Goal: Task Accomplishment & Management: Complete application form

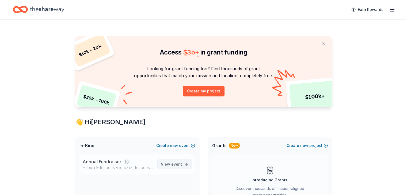
click at [180, 167] on span "View event" at bounding box center [171, 164] width 21 height 6
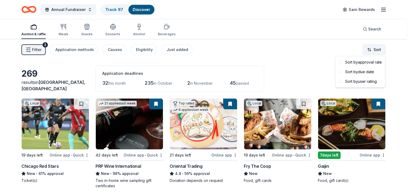
click at [377, 50] on html "Annual Fundraiser Track · 87 Discover Earn Rewards Auction & raffle Meals Snack…" at bounding box center [205, 97] width 411 height 195
click at [357, 70] on div "Sort by due date" at bounding box center [360, 72] width 47 height 10
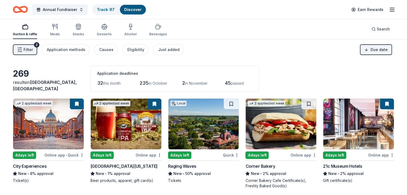
click at [33, 51] on span "Filter" at bounding box center [28, 50] width 9 height 6
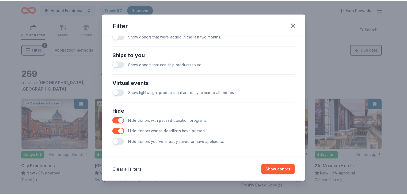
scroll to position [229, 0]
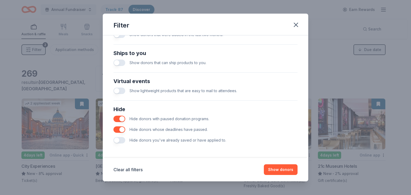
click at [120, 139] on button "button" at bounding box center [120, 140] width 12 height 6
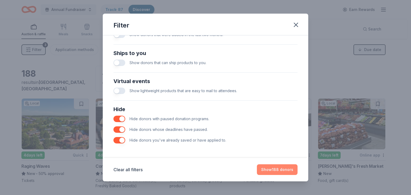
click at [283, 169] on button "Show 188 donors" at bounding box center [277, 170] width 41 height 11
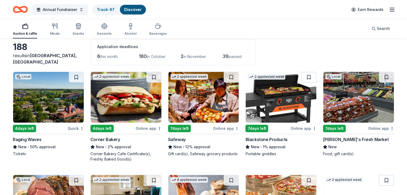
scroll to position [27, 0]
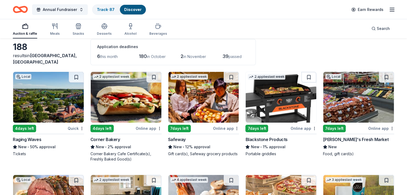
click at [46, 111] on img at bounding box center [48, 97] width 71 height 51
click at [82, 75] on button at bounding box center [76, 77] width 15 height 11
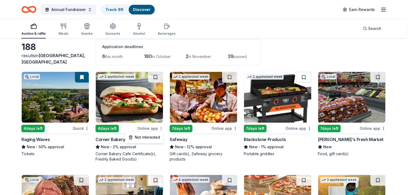
click at [160, 128] on html "Annual Fundraiser Track · 88 Discover Earn Rewards Auction & raffle Meals Snack…" at bounding box center [205, 70] width 411 height 195
click at [156, 139] on div "Not interested" at bounding box center [144, 138] width 36 height 10
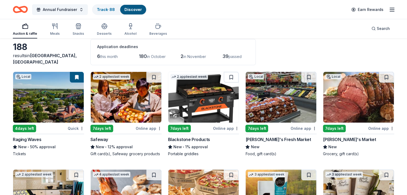
click at [108, 104] on img at bounding box center [126, 97] width 71 height 51
click at [155, 76] on button at bounding box center [153, 77] width 15 height 11
click at [228, 76] on button at bounding box center [231, 77] width 15 height 11
click at [305, 75] on button at bounding box center [308, 77] width 15 height 11
click at [345, 105] on img at bounding box center [358, 97] width 71 height 51
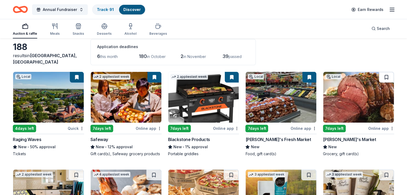
click at [379, 76] on button at bounding box center [386, 77] width 15 height 11
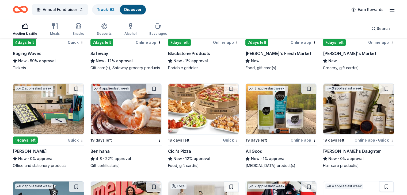
scroll to position [115, 0]
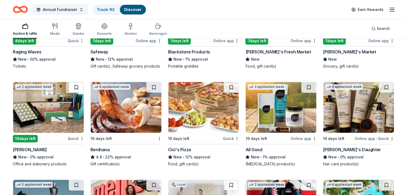
click at [83, 92] on button at bounding box center [76, 87] width 15 height 11
click at [156, 92] on button at bounding box center [153, 87] width 15 height 11
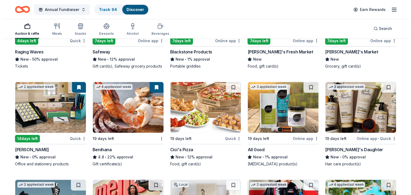
scroll to position [0, 0]
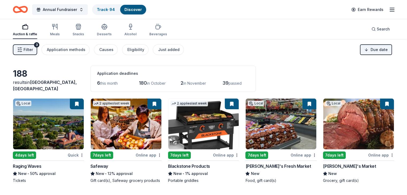
click at [33, 48] on span "Filter" at bounding box center [28, 50] width 9 height 6
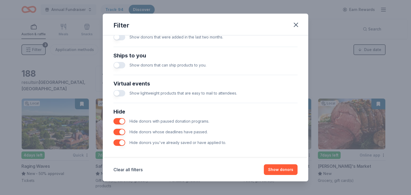
scroll to position [229, 0]
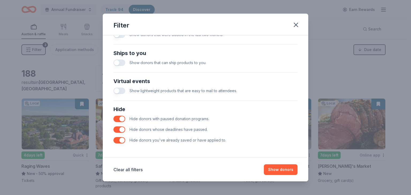
click at [122, 139] on button "button" at bounding box center [120, 140] width 12 height 6
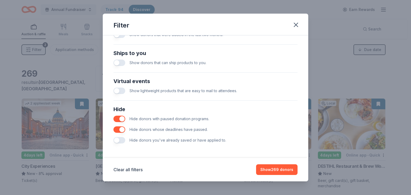
click at [122, 139] on button "button" at bounding box center [120, 140] width 12 height 6
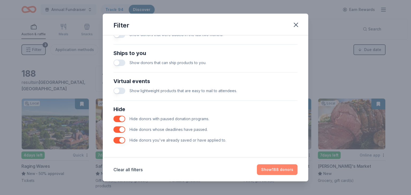
click at [282, 171] on button "Show 188 donors" at bounding box center [277, 170] width 41 height 11
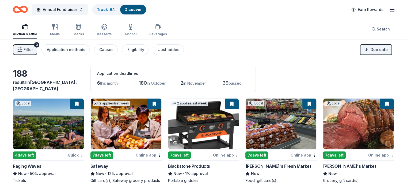
click at [27, 10] on icon "Home" at bounding box center [23, 9] width 8 height 5
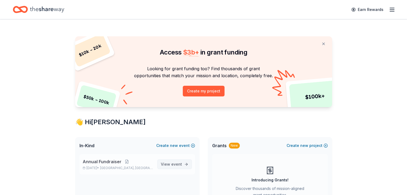
click at [182, 167] on span "View event" at bounding box center [171, 164] width 21 height 6
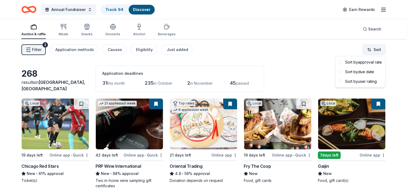
click at [375, 53] on html "Annual Fundraiser Track · 94 Discover Earn Rewards Auction & raffle Meals Snack…" at bounding box center [205, 97] width 411 height 195
click at [360, 72] on div "Sort by due date" at bounding box center [360, 72] width 47 height 10
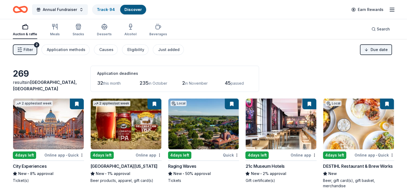
click at [31, 50] on button "Filter 2" at bounding box center [25, 49] width 24 height 11
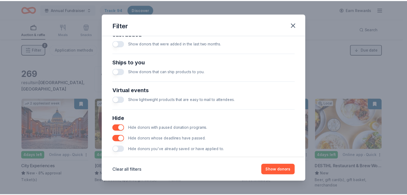
scroll to position [229, 0]
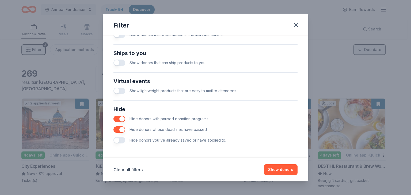
click at [123, 141] on button "button" at bounding box center [120, 140] width 12 height 6
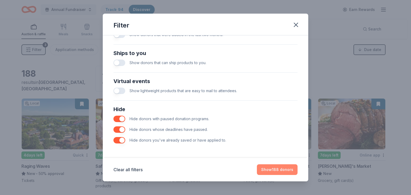
click at [287, 169] on button "Show 188 donors" at bounding box center [277, 170] width 41 height 11
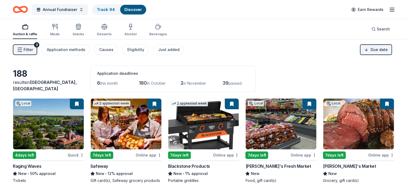
click at [32, 52] on span "Filter" at bounding box center [28, 50] width 9 height 6
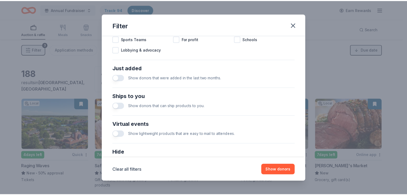
scroll to position [229, 0]
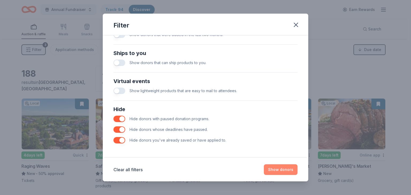
click at [278, 168] on button "Show donors" at bounding box center [281, 170] width 34 height 11
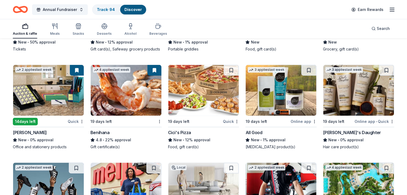
scroll to position [132, 0]
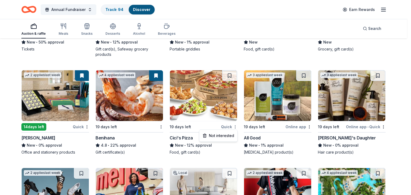
click at [225, 136] on div "Not interested" at bounding box center [219, 136] width 36 height 10
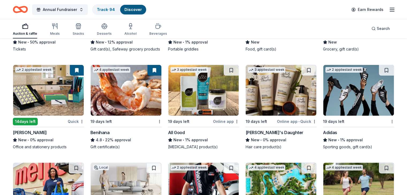
click at [180, 136] on div "All Good" at bounding box center [176, 133] width 17 height 6
click at [231, 75] on button at bounding box center [231, 70] width 15 height 11
click at [280, 99] on img at bounding box center [281, 90] width 71 height 51
click at [304, 75] on button at bounding box center [308, 70] width 15 height 11
click at [357, 102] on img at bounding box center [358, 90] width 71 height 51
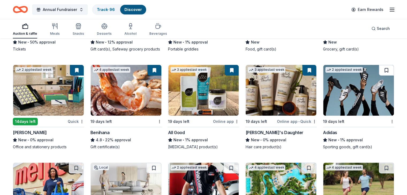
click at [379, 76] on button at bounding box center [386, 70] width 15 height 11
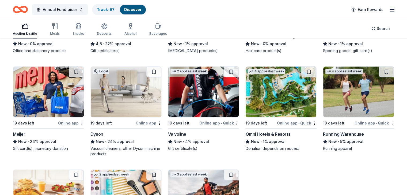
scroll to position [232, 0]
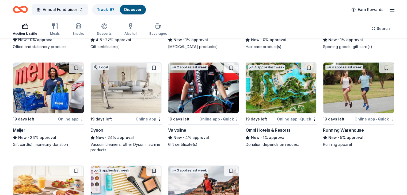
click at [25, 134] on div "Meijer" at bounding box center [19, 130] width 13 height 6
click at [81, 72] on button at bounding box center [76, 68] width 15 height 11
click at [156, 73] on button at bounding box center [153, 68] width 15 height 11
click at [182, 134] on div "Valvoline" at bounding box center [177, 130] width 18 height 6
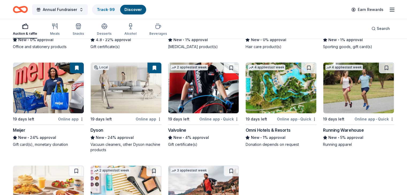
click at [228, 134] on div "Valvoline" at bounding box center [203, 130] width 71 height 6
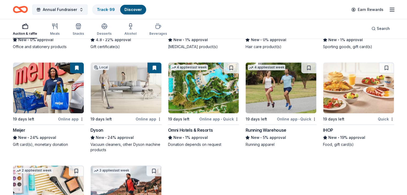
click at [192, 98] on img at bounding box center [203, 88] width 71 height 51
click at [232, 72] on button at bounding box center [231, 68] width 15 height 11
click at [269, 93] on img at bounding box center [281, 88] width 71 height 51
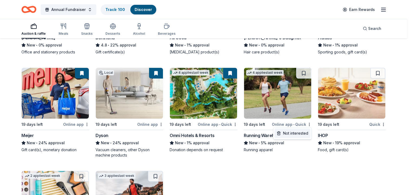
click at [300, 131] on div "Not interested" at bounding box center [293, 134] width 36 height 10
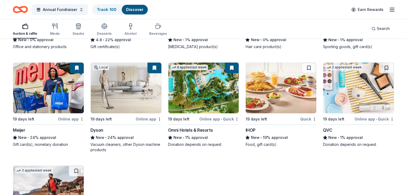
click at [261, 96] on img at bounding box center [281, 88] width 71 height 51
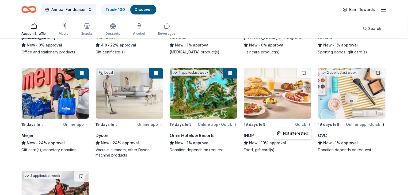
click at [301, 133] on div "Not interested" at bounding box center [293, 134] width 36 height 10
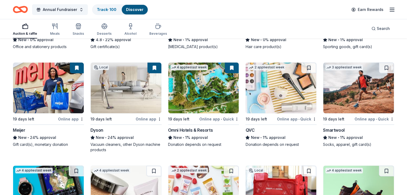
click at [279, 102] on img at bounding box center [281, 88] width 71 height 51
click at [303, 73] on button at bounding box center [308, 68] width 15 height 11
click at [354, 99] on img at bounding box center [358, 88] width 71 height 51
click at [379, 71] on button at bounding box center [386, 68] width 15 height 11
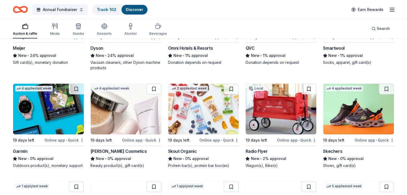
scroll to position [315, 0]
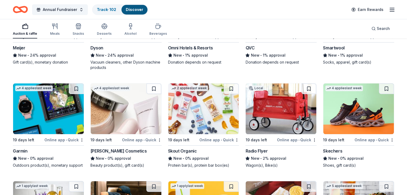
click at [53, 129] on img at bounding box center [48, 109] width 71 height 51
click at [157, 94] on button at bounding box center [153, 89] width 15 height 11
click at [80, 93] on button at bounding box center [76, 89] width 15 height 11
click at [230, 92] on button at bounding box center [231, 89] width 15 height 11
click at [304, 92] on button at bounding box center [308, 89] width 15 height 11
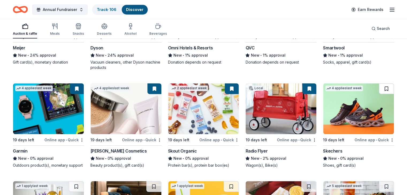
click at [381, 93] on button at bounding box center [386, 89] width 15 height 11
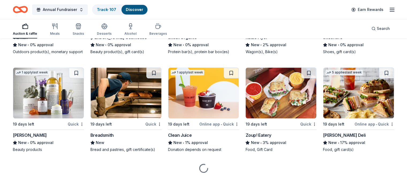
scroll to position [438, 0]
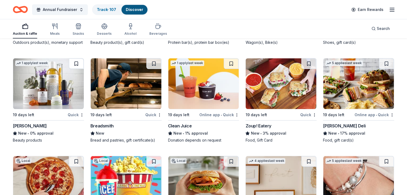
click at [82, 69] on button at bounding box center [76, 63] width 15 height 11
click at [139, 91] on img at bounding box center [126, 83] width 71 height 51
click at [154, 69] on button at bounding box center [153, 63] width 15 height 11
click at [180, 129] on div "Clean Juice" at bounding box center [180, 126] width 24 height 6
click at [156, 69] on button at bounding box center [155, 63] width 14 height 11
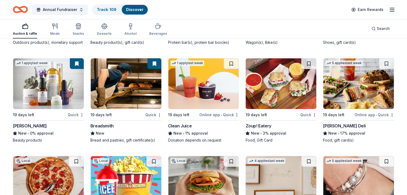
click at [155, 69] on button at bounding box center [155, 63] width 14 height 11
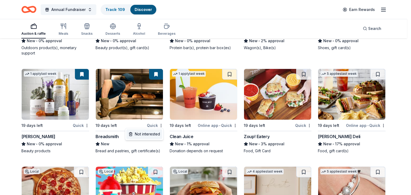
click at [154, 133] on div "Not interested" at bounding box center [144, 135] width 36 height 10
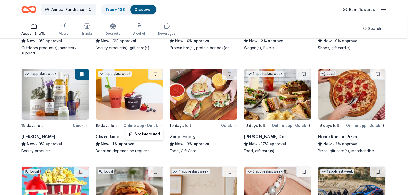
click at [153, 137] on div "Not interested" at bounding box center [144, 135] width 36 height 10
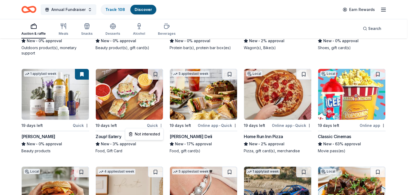
click at [148, 135] on div "Not interested" at bounding box center [144, 135] width 36 height 10
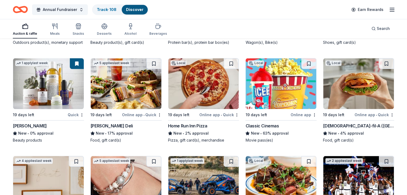
click at [133, 99] on img at bounding box center [126, 83] width 71 height 51
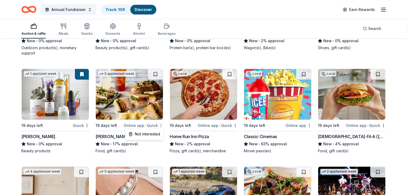
click at [148, 135] on div "Not interested" at bounding box center [144, 135] width 36 height 10
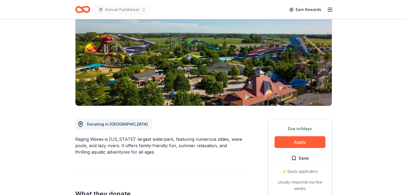
scroll to position [57, 0]
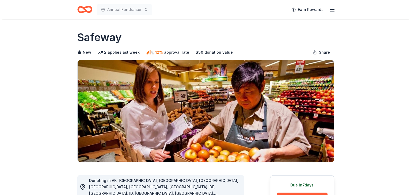
scroll to position [38, 0]
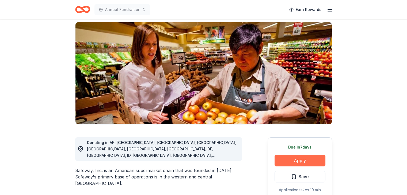
click at [292, 158] on button "Apply" at bounding box center [300, 161] width 51 height 12
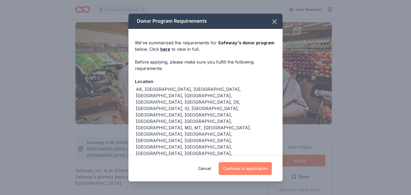
click at [232, 170] on button "Continue to application" at bounding box center [245, 169] width 53 height 13
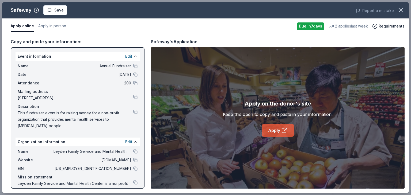
click at [278, 134] on link "Apply" at bounding box center [278, 130] width 32 height 13
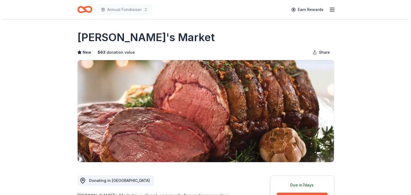
scroll to position [70, 0]
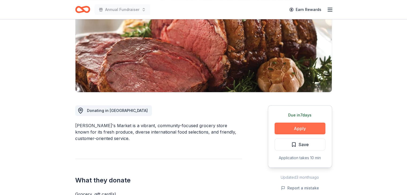
click at [317, 130] on button "Apply" at bounding box center [300, 129] width 51 height 12
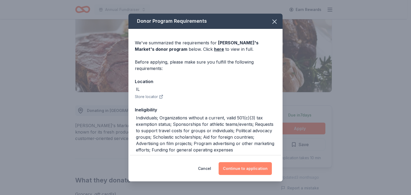
click at [241, 171] on button "Continue to application" at bounding box center [245, 169] width 53 height 13
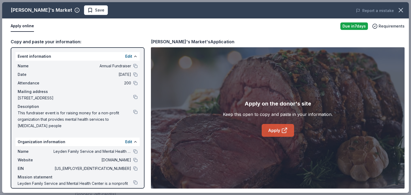
click at [284, 132] on icon at bounding box center [284, 130] width 6 height 6
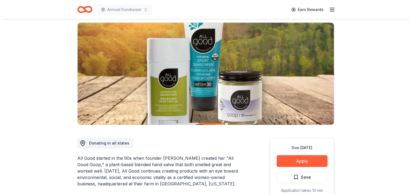
scroll to position [38, 0]
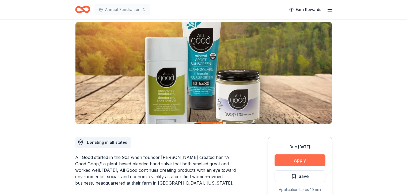
click at [305, 156] on button "Apply" at bounding box center [300, 161] width 51 height 12
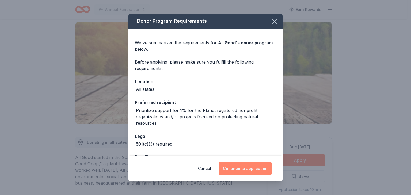
click at [241, 173] on button "Continue to application" at bounding box center [245, 169] width 53 height 13
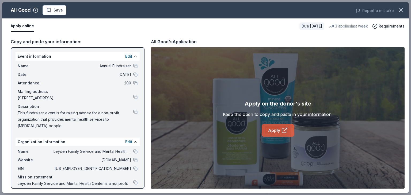
click at [282, 133] on icon at bounding box center [284, 130] width 6 height 6
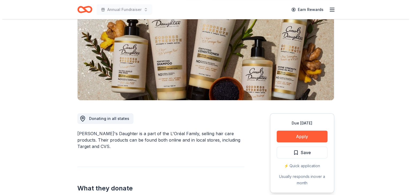
scroll to position [64, 0]
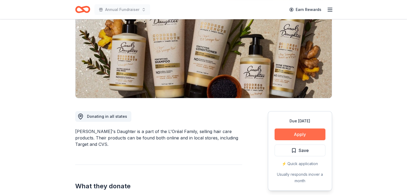
click at [292, 134] on button "Apply" at bounding box center [300, 135] width 51 height 12
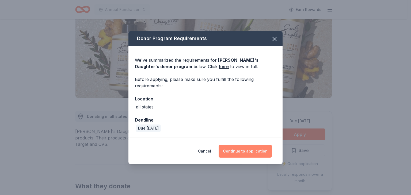
click at [256, 151] on button "Continue to application" at bounding box center [245, 151] width 53 height 13
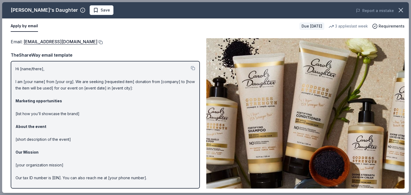
click at [101, 43] on button at bounding box center [99, 42] width 5 height 4
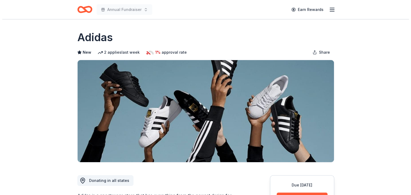
scroll to position [48, 0]
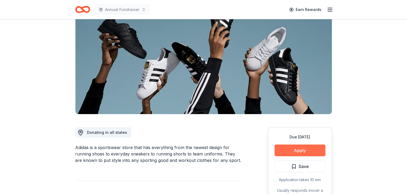
click at [304, 152] on button "Apply" at bounding box center [300, 151] width 51 height 12
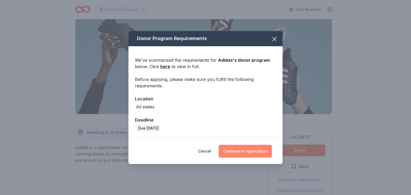
click at [243, 148] on button "Continue to application" at bounding box center [245, 151] width 53 height 13
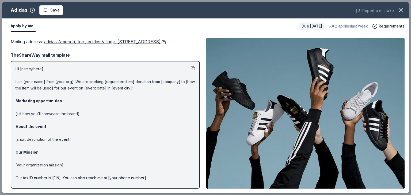
click at [161, 44] on button at bounding box center [163, 42] width 5 height 4
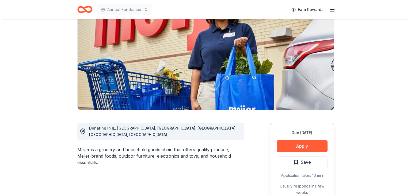
scroll to position [55, 0]
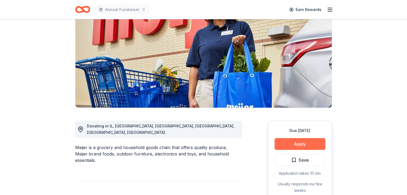
click at [298, 145] on button "Apply" at bounding box center [300, 144] width 51 height 12
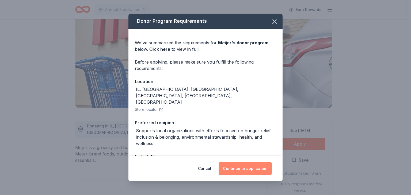
click at [235, 170] on button "Continue to application" at bounding box center [245, 169] width 53 height 13
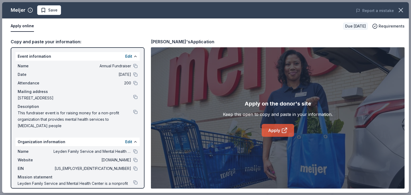
click at [280, 127] on link "Apply" at bounding box center [278, 130] width 32 height 13
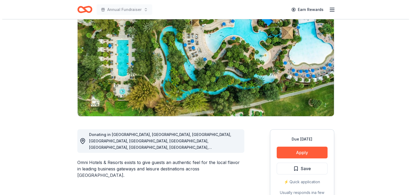
scroll to position [47, 0]
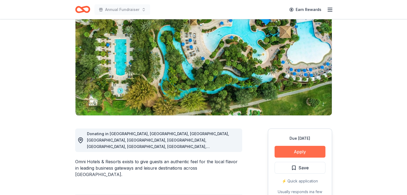
click at [305, 148] on button "Apply" at bounding box center [300, 152] width 51 height 12
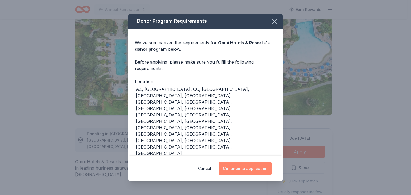
click at [248, 173] on button "Continue to application" at bounding box center [245, 169] width 53 height 13
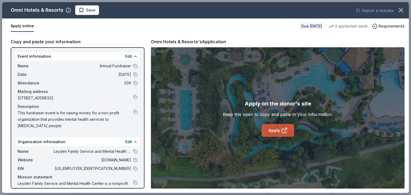
click at [284, 128] on icon at bounding box center [284, 130] width 6 height 6
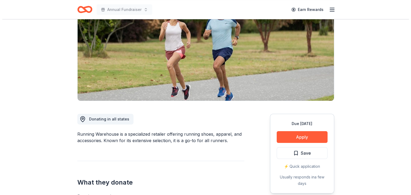
scroll to position [63, 0]
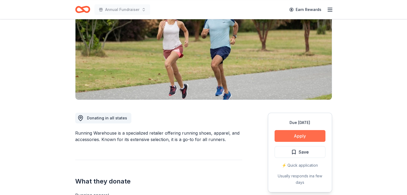
click at [299, 135] on button "Apply" at bounding box center [300, 136] width 51 height 12
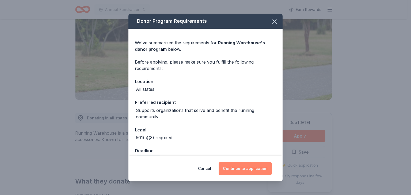
click at [240, 169] on button "Continue to application" at bounding box center [245, 169] width 53 height 13
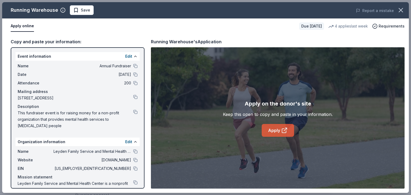
click at [286, 127] on link "Apply" at bounding box center [278, 130] width 32 height 13
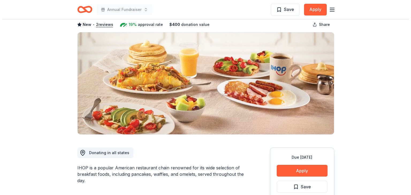
scroll to position [30, 0]
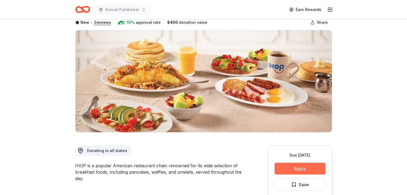
click at [303, 168] on button "Apply" at bounding box center [300, 169] width 51 height 12
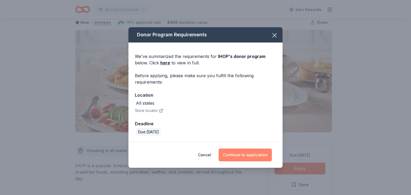
click at [262, 153] on button "Continue to application" at bounding box center [245, 155] width 53 height 13
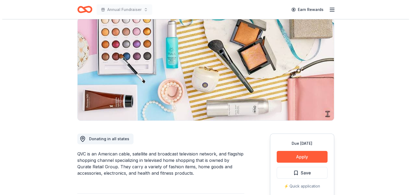
scroll to position [44, 0]
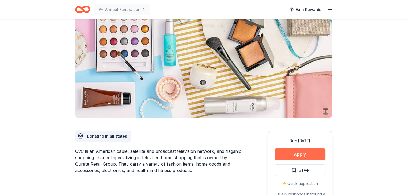
click at [308, 153] on button "Apply" at bounding box center [300, 155] width 51 height 12
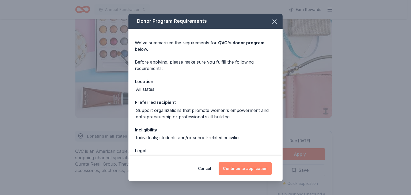
click at [250, 169] on button "Continue to application" at bounding box center [245, 169] width 53 height 13
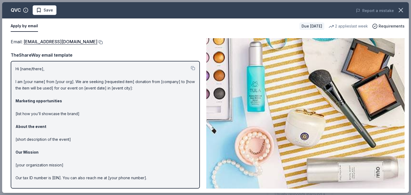
click at [97, 40] on button at bounding box center [99, 42] width 5 height 4
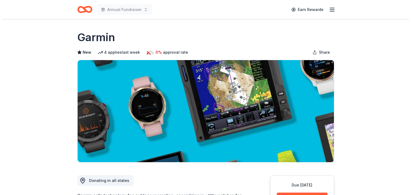
scroll to position [44, 0]
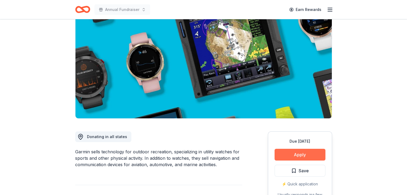
click at [301, 153] on button "Apply" at bounding box center [300, 155] width 51 height 12
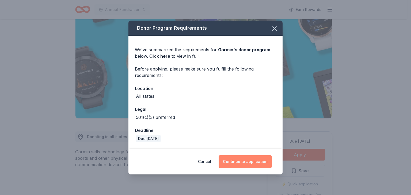
click at [255, 165] on button "Continue to application" at bounding box center [245, 162] width 53 height 13
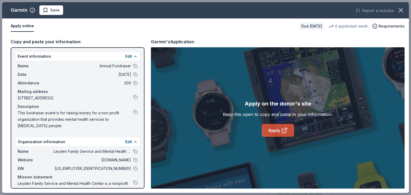
click at [283, 126] on link "Apply" at bounding box center [278, 130] width 32 height 13
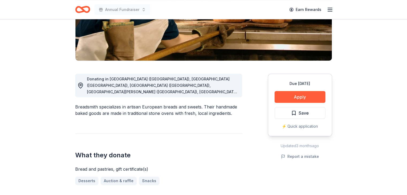
scroll to position [138, 0]
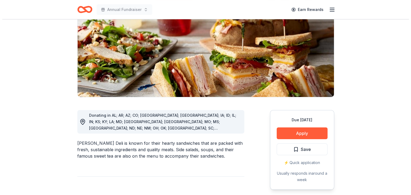
scroll to position [72, 0]
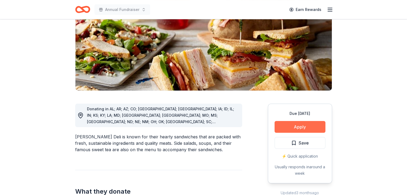
click at [288, 127] on button "Apply" at bounding box center [300, 127] width 51 height 12
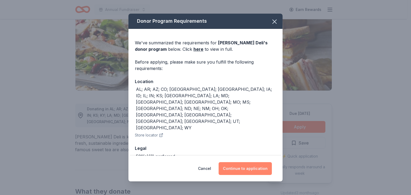
click at [241, 168] on button "Continue to application" at bounding box center [245, 169] width 53 height 13
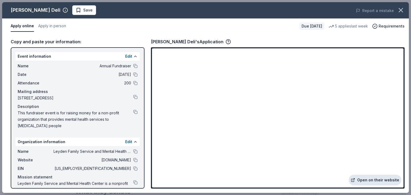
click at [365, 180] on link "Open on their website" at bounding box center [375, 180] width 53 height 11
